Goal: Check status: Check status

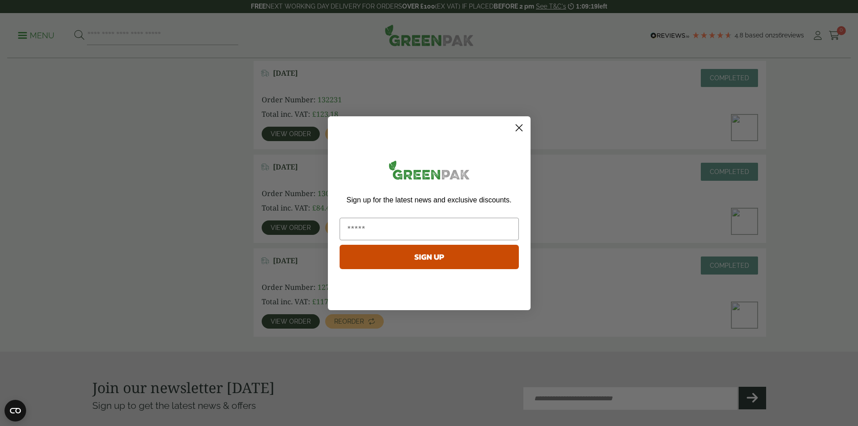
scroll to position [1262, 0]
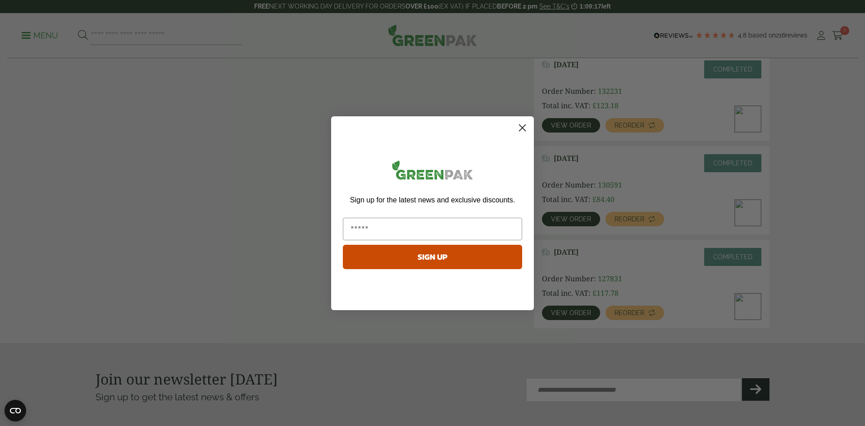
click at [523, 128] on icon "Close dialog" at bounding box center [522, 127] width 6 height 6
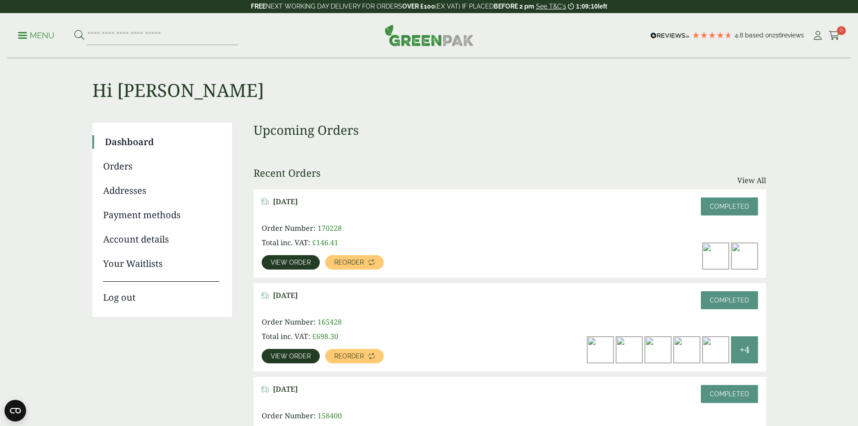
scroll to position [0, 0]
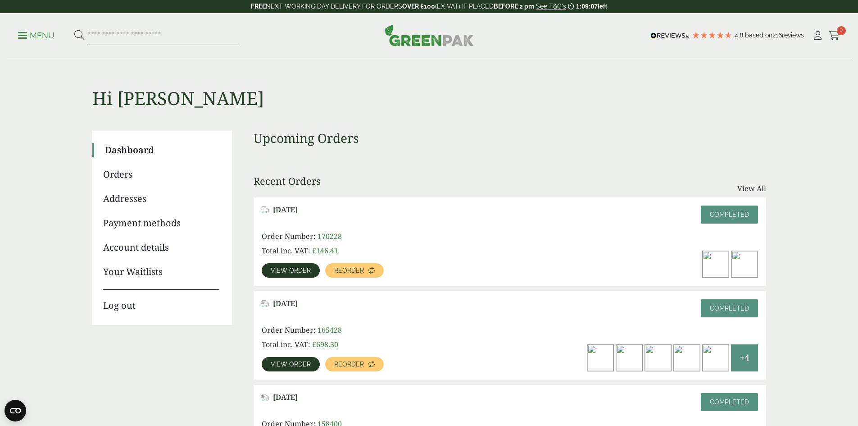
click at [130, 173] on link "Orders" at bounding box center [161, 175] width 116 height 14
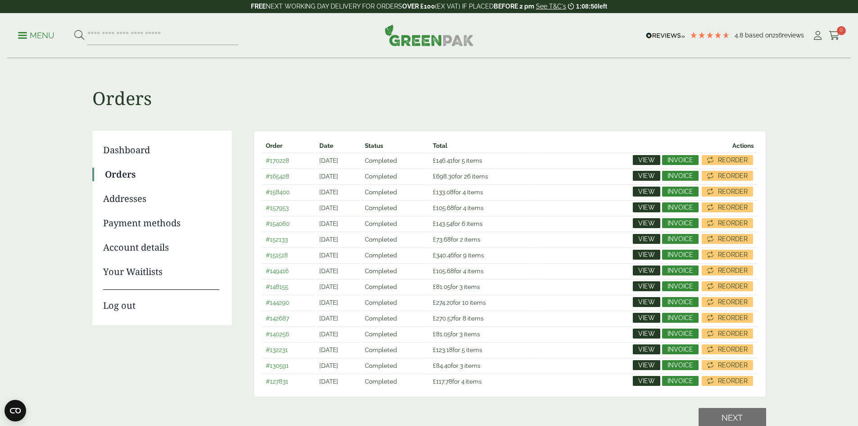
click at [652, 347] on span "View" at bounding box center [646, 349] width 17 height 6
